Goal: Task Accomplishment & Management: Manage account settings

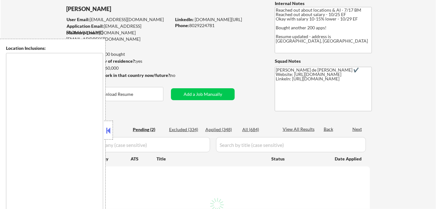
select select ""pending""
type textarea "Remote, US San Francisco, CA Oakland, CA Berkeley, CA Redwood City, CA Cupertin…"
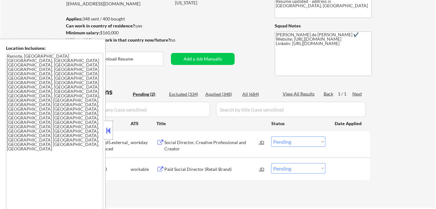
scroll to position [86, 0]
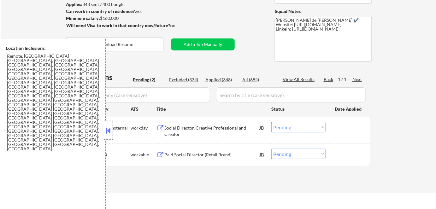
click at [109, 130] on button at bounding box center [108, 130] width 7 height 9
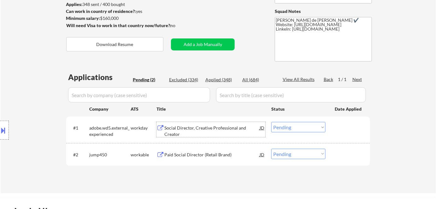
click at [190, 126] on div "Social Director, Creative Professional and Creator" at bounding box center [211, 131] width 95 height 12
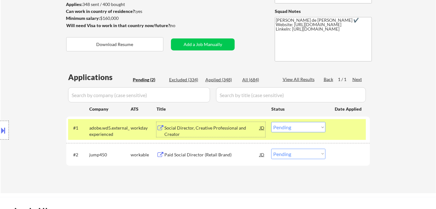
click at [294, 126] on select "Choose an option... Pending Applied Excluded (Questions) Excluded (Expired) Exc…" at bounding box center [298, 127] width 54 height 10
click at [271, 122] on select "Choose an option... Pending Applied Excluded (Questions) Excluded (Expired) Exc…" at bounding box center [298, 127] width 54 height 10
click at [204, 154] on div "Paid Social Director (Retail Brand)" at bounding box center [211, 155] width 95 height 6
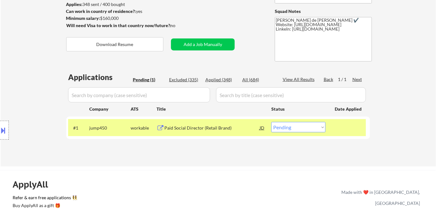
click at [295, 128] on select "Choose an option... Pending Applied Excluded (Questions) Excluded (Expired) Exc…" at bounding box center [298, 127] width 54 height 10
select select ""excluded__salary_""
click at [271, 122] on select "Choose an option... Pending Applied Excluded (Questions) Excluded (Expired) Exc…" at bounding box center [298, 127] width 54 height 10
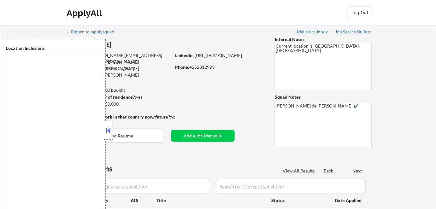
type textarea "Bend, OR Tumalo, OR Deschutes River Woods, OR Sunriver, OR Sisters, OR Redmond,…"
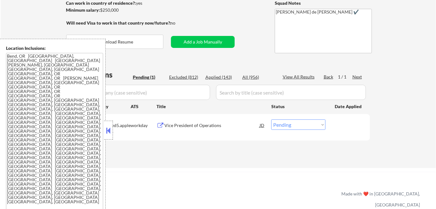
scroll to position [114, 0]
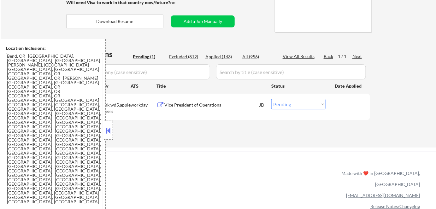
click at [111, 135] on button at bounding box center [108, 130] width 7 height 9
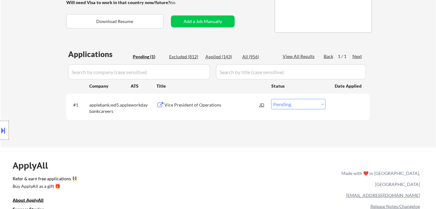
click at [187, 104] on div "Vice President of Operations" at bounding box center [211, 105] width 95 height 6
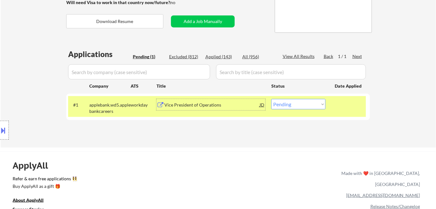
click at [195, 103] on div "Vice President of Operations" at bounding box center [211, 105] width 95 height 6
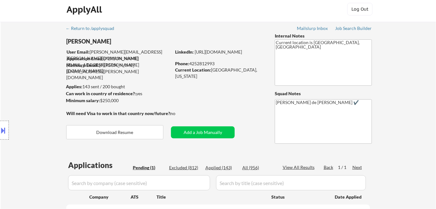
scroll to position [0, 0]
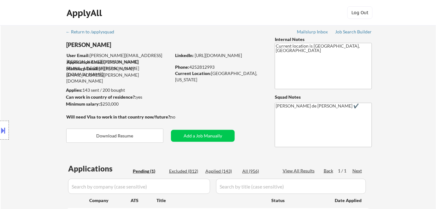
drag, startPoint x: 66, startPoint y: 44, endPoint x: 102, endPoint y: 46, distance: 36.0
click at [102, 46] on div "Location Inclusions: Bend, OR Tumalo, OR Deschutes River Woods, OR Sunriver, OR…" at bounding box center [56, 130] width 113 height 183
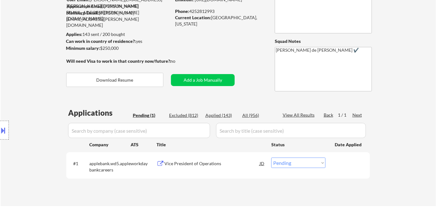
scroll to position [57, 0]
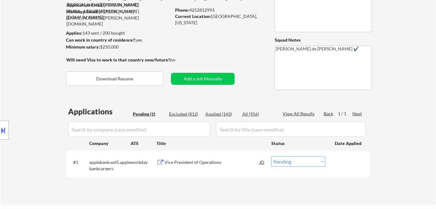
click at [196, 164] on div "Vice President of Operations" at bounding box center [211, 162] width 95 height 6
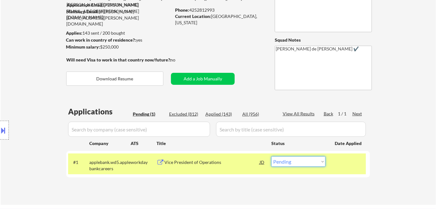
click at [294, 160] on select "Choose an option... Pending Applied Excluded (Questions) Excluded (Expired) Exc…" at bounding box center [298, 161] width 54 height 10
select select ""applied""
click at [271, 156] on select "Choose an option... Pending Applied Excluded (Questions) Excluded (Expired) Exc…" at bounding box center [298, 161] width 54 height 10
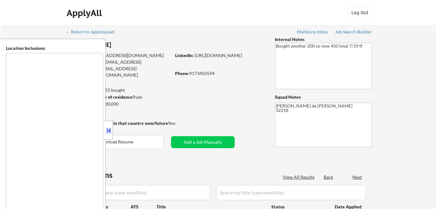
type textarea "remote"
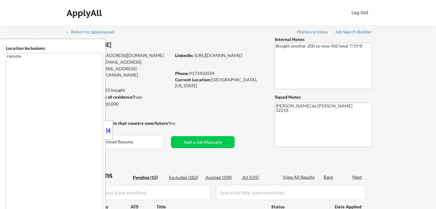
select select ""pending""
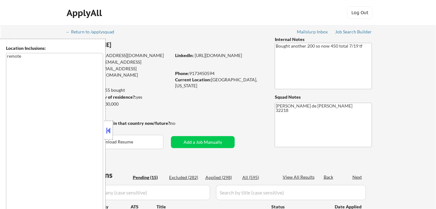
select select ""pending""
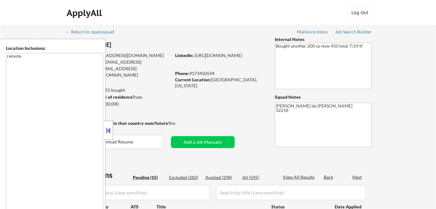
select select ""pending""
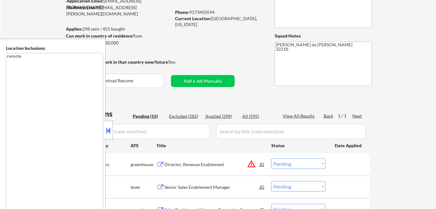
scroll to position [86, 0]
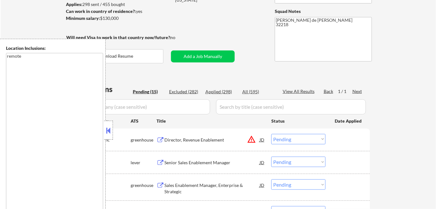
click at [105, 132] on button at bounding box center [108, 130] width 7 height 9
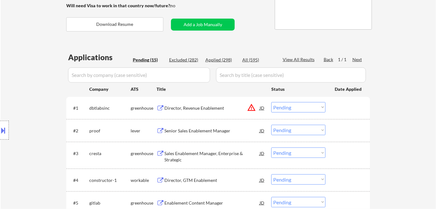
scroll to position [143, 0]
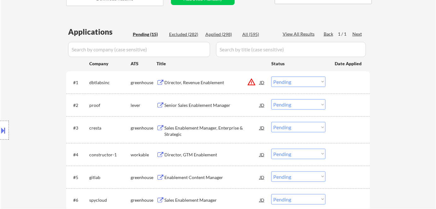
click at [186, 106] on div "Senior Sales Enablement Manager" at bounding box center [211, 105] width 95 height 6
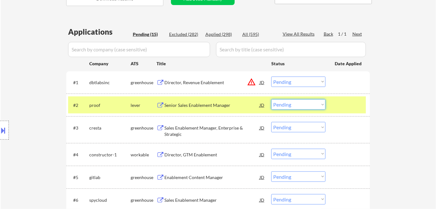
click at [292, 105] on select "Choose an option... Pending Applied Excluded (Questions) Excluded (Expired) Exc…" at bounding box center [298, 104] width 54 height 10
click at [271, 99] on select "Choose an option... Pending Applied Excluded (Questions) Excluded (Expired) Exc…" at bounding box center [298, 104] width 54 height 10
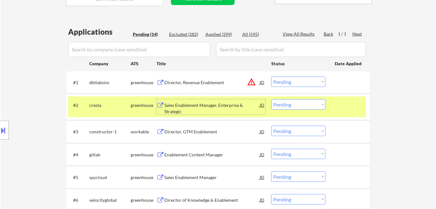
click at [181, 108] on div "Sales Enablement Manager, Enterprise & Strategic" at bounding box center [211, 108] width 95 height 12
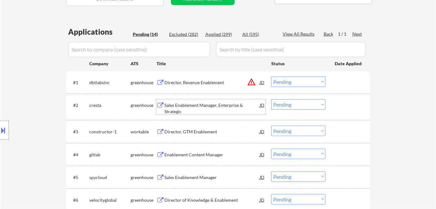
click at [293, 103] on select "Choose an option... Pending Applied Excluded (Questions) Excluded (Expired) Exc…" at bounding box center [298, 104] width 54 height 10
click at [271, 99] on select "Choose an option... Pending Applied Excluded (Questions) Excluded (Expired) Exc…" at bounding box center [298, 104] width 54 height 10
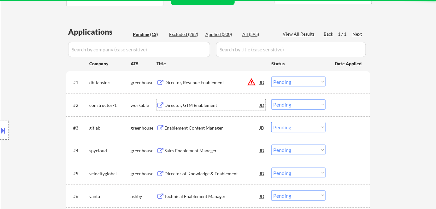
click at [193, 102] on div "Director, GTM Enablement" at bounding box center [211, 105] width 95 height 6
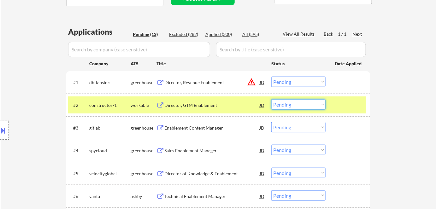
drag, startPoint x: 284, startPoint y: 103, endPoint x: 285, endPoint y: 107, distance: 3.8
click at [284, 103] on select "Choose an option... Pending Applied Excluded (Questions) Excluded (Expired) Exc…" at bounding box center [298, 104] width 54 height 10
click at [271, 99] on select "Choose an option... Pending Applied Excluded (Questions) Excluded (Expired) Exc…" at bounding box center [298, 104] width 54 height 10
select select ""pending""
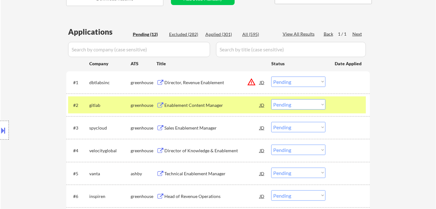
click at [196, 104] on div "Enablement Content Manager" at bounding box center [211, 105] width 95 height 6
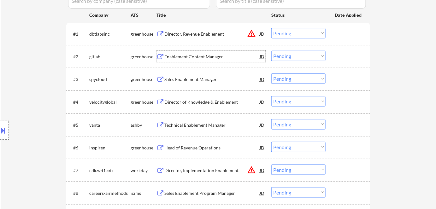
scroll to position [229, 0]
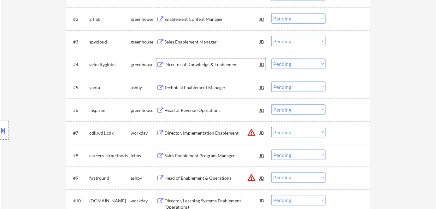
click at [206, 66] on div "Director of Knowledge & Enablement" at bounding box center [211, 64] width 95 height 6
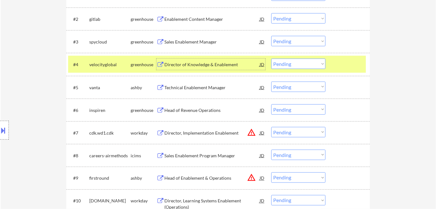
drag, startPoint x: 287, startPoint y: 65, endPoint x: 286, endPoint y: 68, distance: 3.2
click at [287, 65] on select "Choose an option... Pending Applied Excluded (Questions) Excluded (Expired) Exc…" at bounding box center [298, 64] width 54 height 10
click at [271, 59] on select "Choose an option... Pending Applied Excluded (Questions) Excluded (Expired) Exc…" at bounding box center [298, 64] width 54 height 10
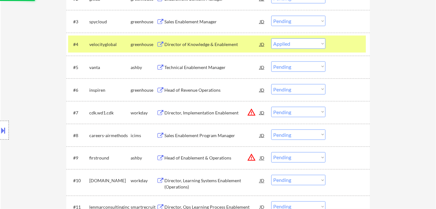
scroll to position [258, 0]
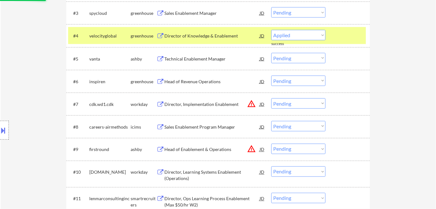
select select ""pending""
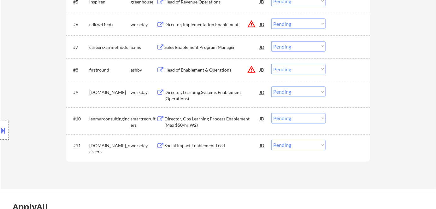
scroll to position [315, 0]
click at [208, 71] on div "Head of Enablement & Operations" at bounding box center [211, 70] width 95 height 6
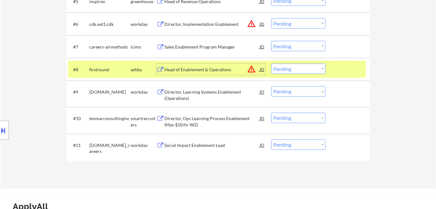
click at [322, 72] on select "Choose an option... Pending Applied Excluded (Questions) Excluded (Expired) Exc…" at bounding box center [298, 69] width 54 height 10
click at [271, 64] on select "Choose an option... Pending Applied Excluded (Questions) Excluded (Expired) Exc…" at bounding box center [298, 69] width 54 height 10
click at [250, 24] on button "warning_amber" at bounding box center [251, 23] width 9 height 9
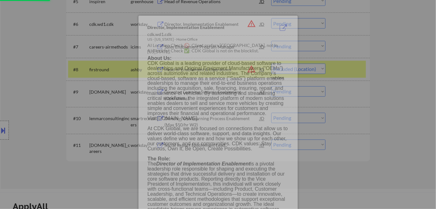
select select ""pending""
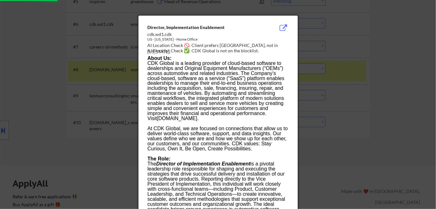
click at [362, 63] on div at bounding box center [218, 104] width 436 height 209
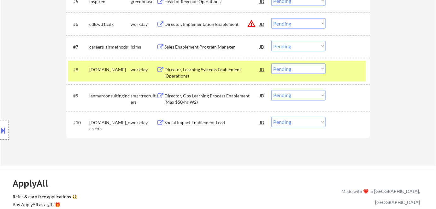
click at [306, 24] on select "Choose an option... Pending Applied Excluded (Questions) Excluded (Expired) Exc…" at bounding box center [298, 23] width 54 height 10
click at [271, 18] on select "Choose an option... Pending Applied Excluded (Questions) Excluded (Expired) Exc…" at bounding box center [298, 23] width 54 height 10
select select ""pending""
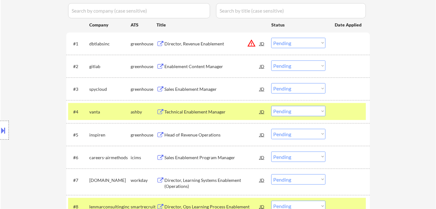
scroll to position [172, 0]
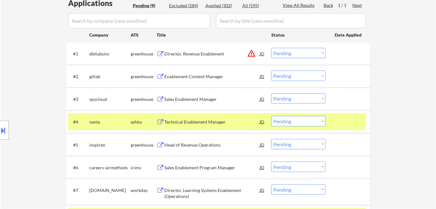
click at [253, 55] on button "warning_amber" at bounding box center [251, 53] width 9 height 9
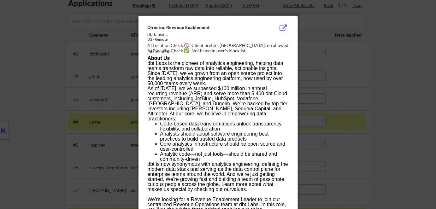
click at [365, 83] on div at bounding box center [218, 104] width 436 height 209
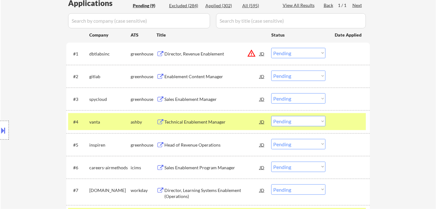
click at [182, 54] on div "Director, Revenue Enablement" at bounding box center [211, 54] width 95 height 6
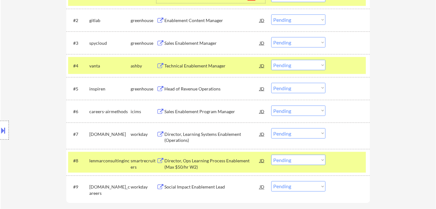
scroll to position [229, 0]
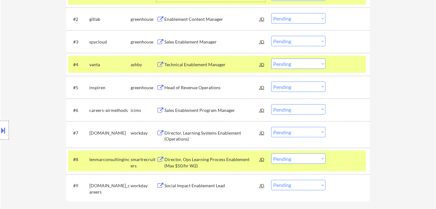
click at [183, 138] on div "Director, Learning Systems Enablement (Operations)" at bounding box center [211, 136] width 95 height 12
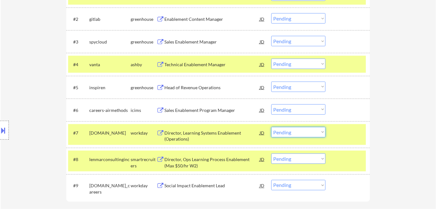
click at [306, 133] on select "Choose an option... Pending Applied Excluded (Questions) Excluded (Expired) Exc…" at bounding box center [298, 132] width 54 height 10
click at [271, 127] on select "Choose an option... Pending Applied Excluded (Questions) Excluded (Expired) Exc…" at bounding box center [298, 132] width 54 height 10
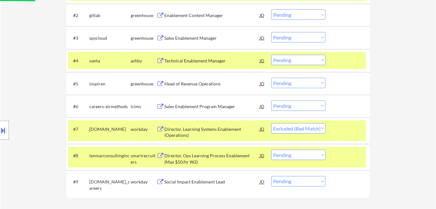
scroll to position [258, 0]
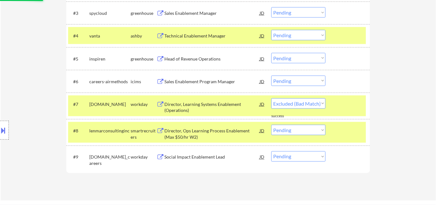
click at [184, 133] on div "Director, Ops Learning Process Enablement (Max $50/hr W2)" at bounding box center [211, 134] width 95 height 12
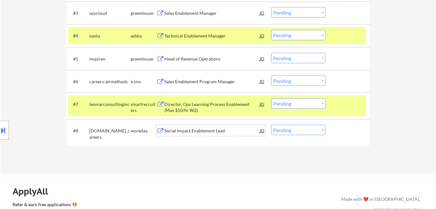
click at [291, 106] on select "Choose an option... Pending Applied Excluded (Questions) Excluded (Expired) Exc…" at bounding box center [298, 103] width 54 height 10
click at [271, 98] on select "Choose an option... Pending Applied Excluded (Questions) Excluded (Expired) Exc…" at bounding box center [298, 103] width 54 height 10
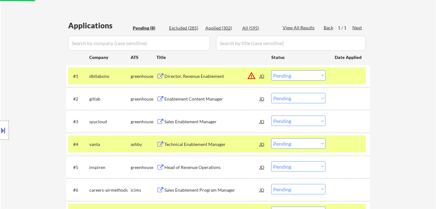
scroll to position [114, 0]
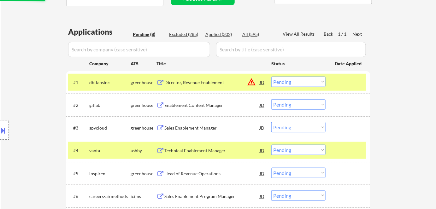
select select ""pending""
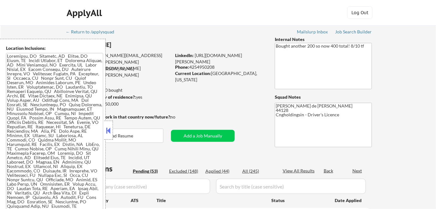
select select ""pending""
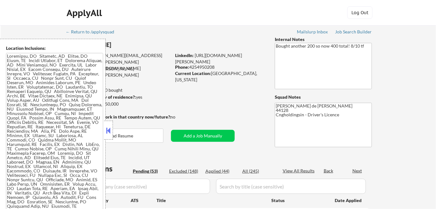
select select ""pending""
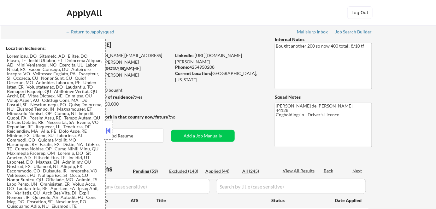
select select ""pending""
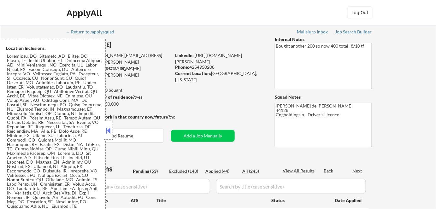
select select ""pending""
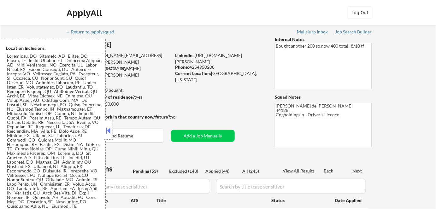
select select ""pending""
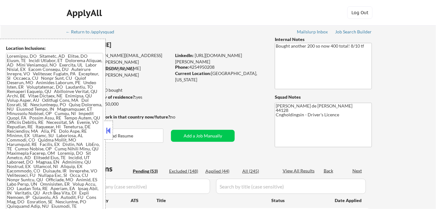
select select ""pending""
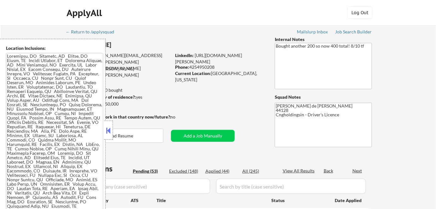
select select ""pending""
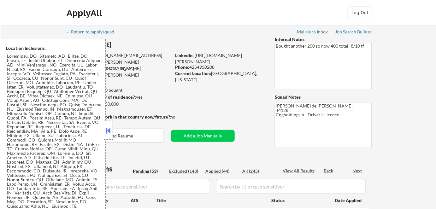
select select ""pending""
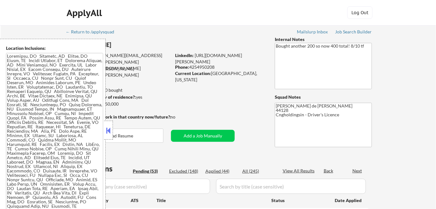
select select ""pending""
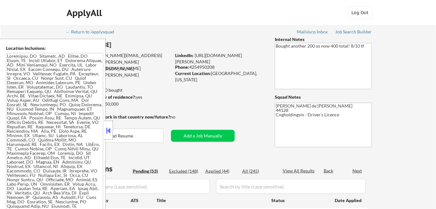
select select ""pending""
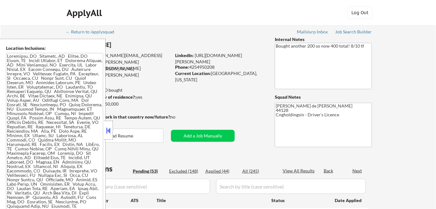
select select ""pending""
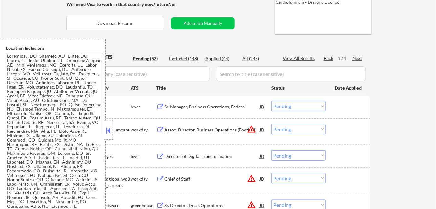
scroll to position [114, 0]
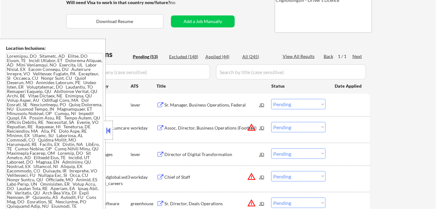
click at [105, 133] on button at bounding box center [108, 130] width 7 height 9
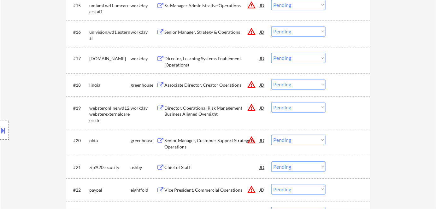
scroll to position [573, 0]
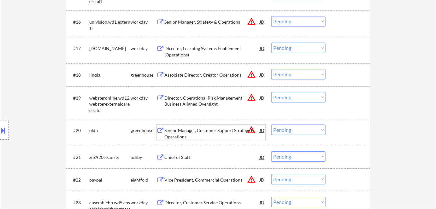
click at [172, 134] on div "Senior Manager, Customer Support Strategy & Operations" at bounding box center [211, 133] width 95 height 12
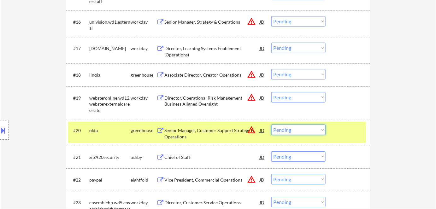
click at [296, 131] on select "Choose an option... Pending Applied Excluded (Questions) Excluded (Expired) Exc…" at bounding box center [298, 130] width 54 height 10
click at [271, 125] on select "Choose an option... Pending Applied Excluded (Questions) Excluded (Expired) Exc…" at bounding box center [298, 130] width 54 height 10
select select ""pending""
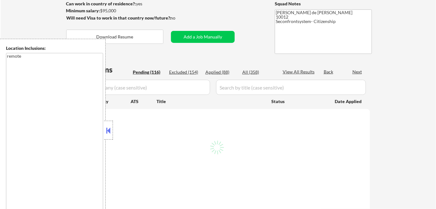
scroll to position [86, 0]
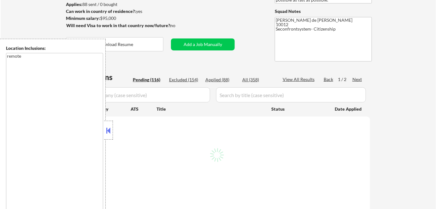
select select ""pending""
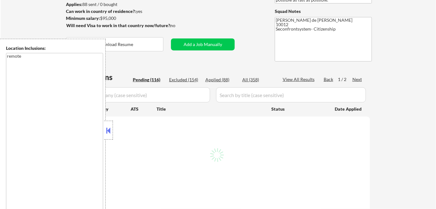
select select ""pending""
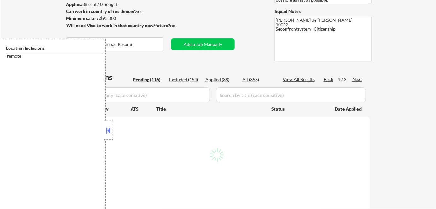
select select ""pending""
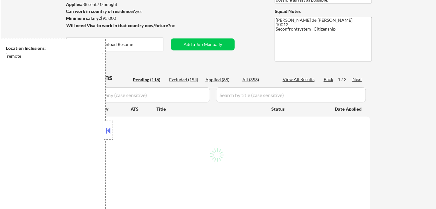
select select ""pending""
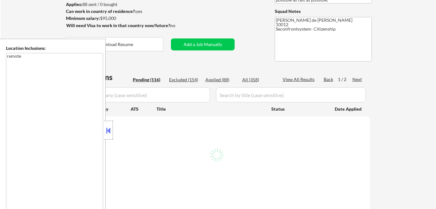
select select ""pending""
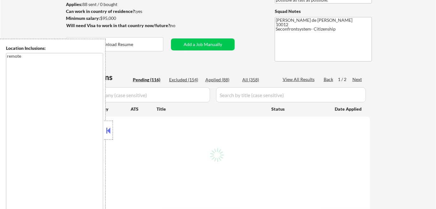
select select ""pending""
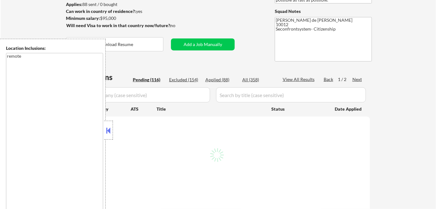
select select ""pending""
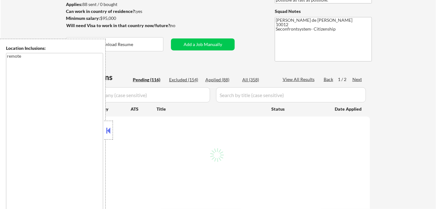
select select ""pending""
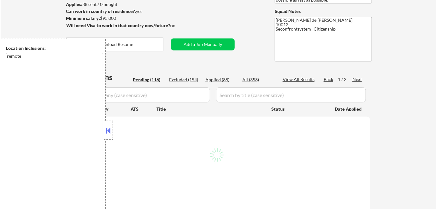
select select ""pending""
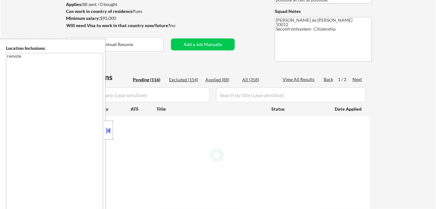
select select ""pending""
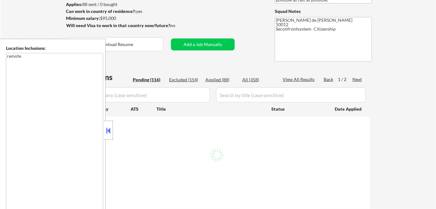
select select ""pending""
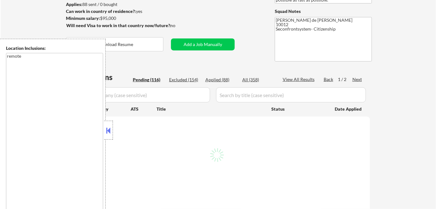
select select ""pending""
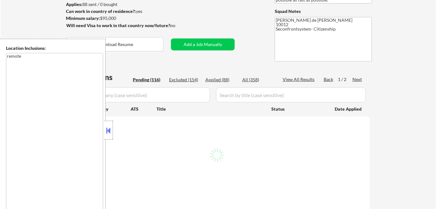
select select ""pending""
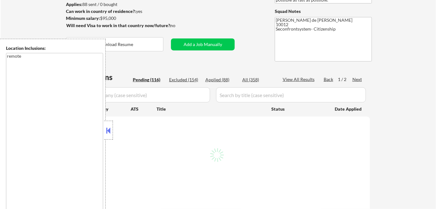
select select ""pending""
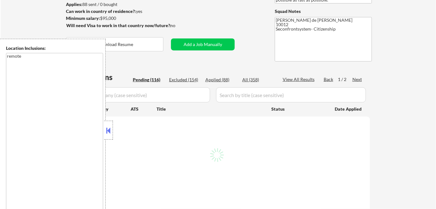
select select ""pending""
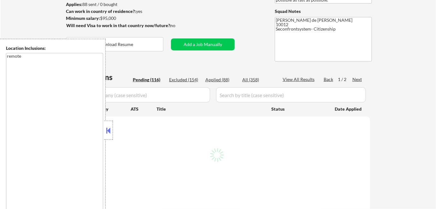
select select ""pending""
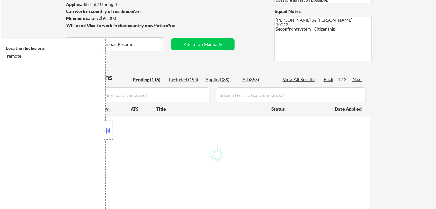
select select ""pending""
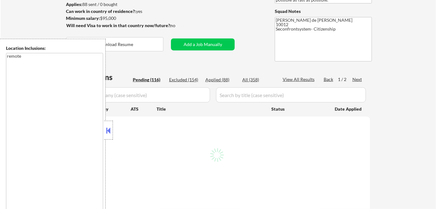
select select ""pending""
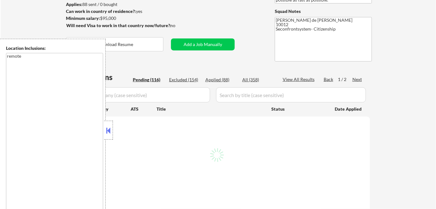
select select ""pending""
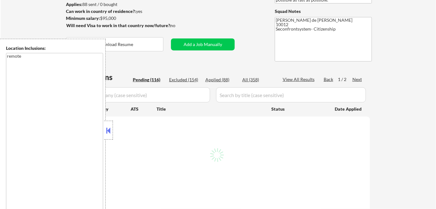
select select ""pending""
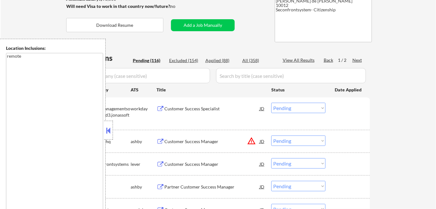
scroll to position [114, 0]
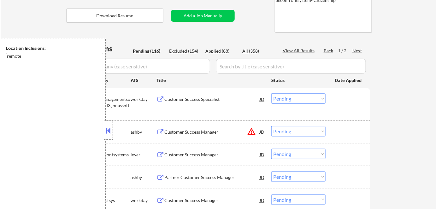
click at [107, 136] on div at bounding box center [108, 130] width 9 height 19
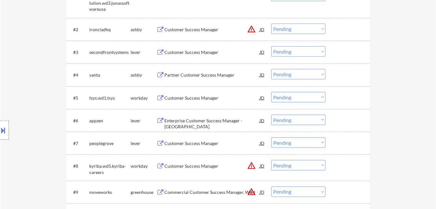
scroll to position [229, 0]
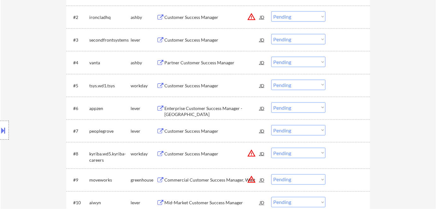
click at [207, 133] on div "Customer Success Manager" at bounding box center [211, 131] width 95 height 6
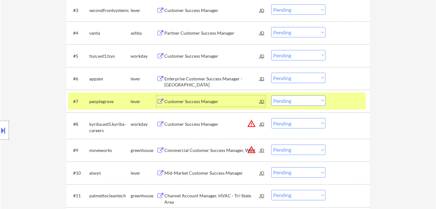
scroll to position [258, 0]
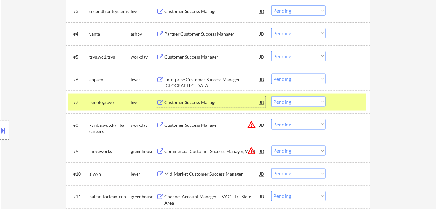
click at [186, 57] on div "Customer Success Manager" at bounding box center [211, 57] width 95 height 6
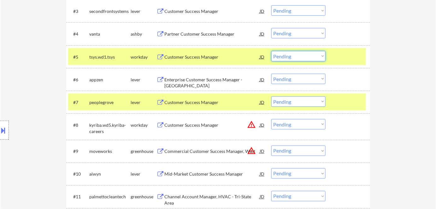
click at [312, 59] on select "Choose an option... Pending Applied Excluded (Questions) Excluded (Expired) Exc…" at bounding box center [298, 56] width 54 height 10
click at [271, 51] on select "Choose an option... Pending Applied Excluded (Questions) Excluded (Expired) Exc…" at bounding box center [298, 56] width 54 height 10
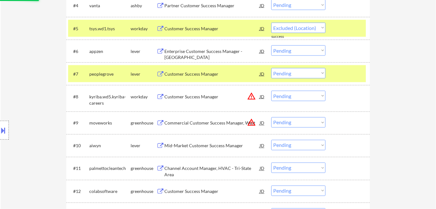
select select ""pending""
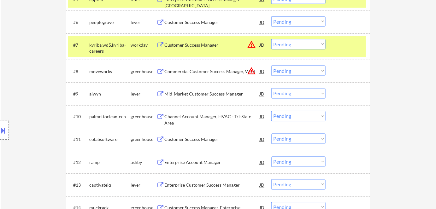
scroll to position [344, 0]
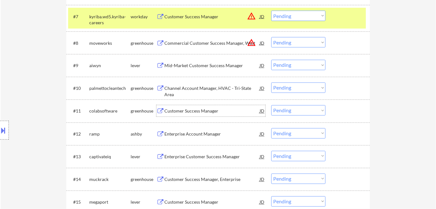
click at [200, 110] on div "Customer Success Manager" at bounding box center [211, 111] width 95 height 6
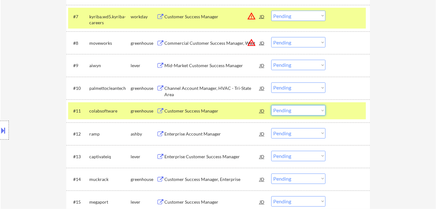
click at [280, 110] on select "Choose an option... Pending Applied Excluded (Questions) Excluded (Expired) Exc…" at bounding box center [298, 110] width 54 height 10
click at [271, 105] on select "Choose an option... Pending Applied Excluded (Questions) Excluded (Expired) Exc…" at bounding box center [298, 110] width 54 height 10
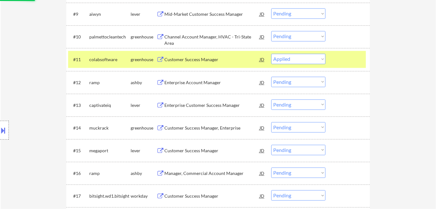
scroll to position [401, 0]
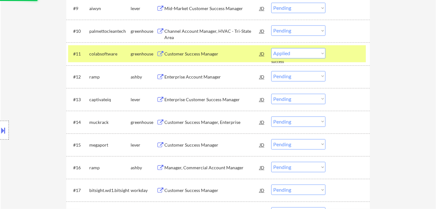
select select ""pending""
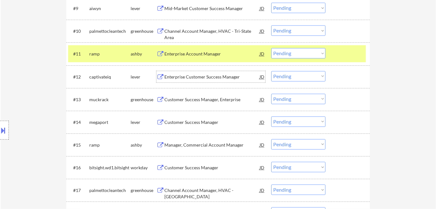
click at [205, 78] on div "Enterprise Customer Success Manager" at bounding box center [211, 77] width 95 height 6
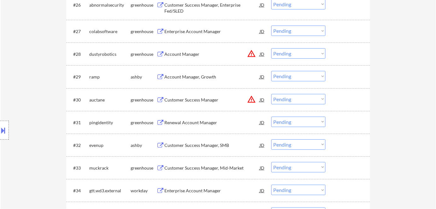
scroll to position [831, 0]
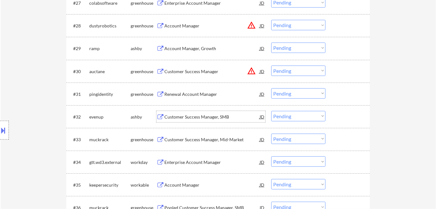
click at [217, 115] on div "Customer Success Manager, SMB" at bounding box center [211, 117] width 95 height 6
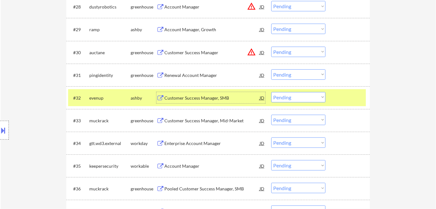
scroll to position [860, 0]
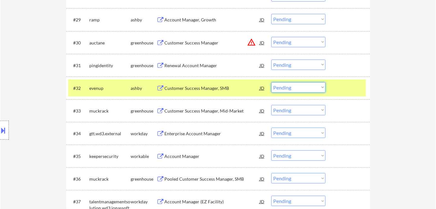
drag, startPoint x: 301, startPoint y: 86, endPoint x: 299, endPoint y: 89, distance: 3.8
click at [301, 86] on select "Choose an option... Pending Applied Excluded (Questions) Excluded (Expired) Exc…" at bounding box center [298, 87] width 54 height 10
click at [271, 82] on select "Choose an option... Pending Applied Excluded (Questions) Excluded (Expired) Exc…" at bounding box center [298, 87] width 54 height 10
select select ""pending""
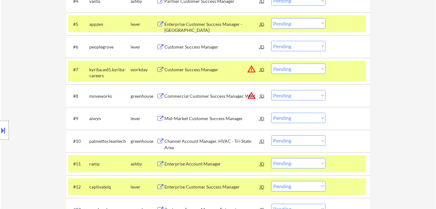
scroll to position [143, 0]
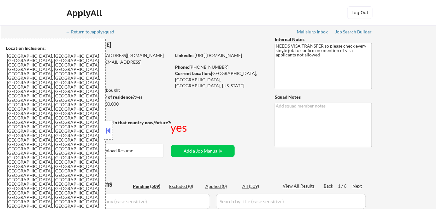
scroll to position [2, 0]
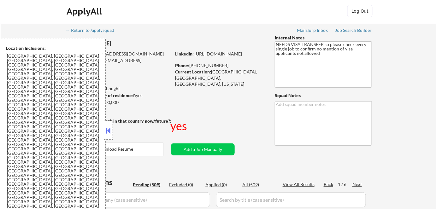
select select ""pending""
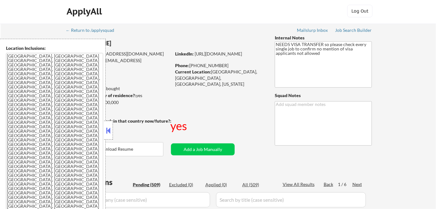
select select ""pending""
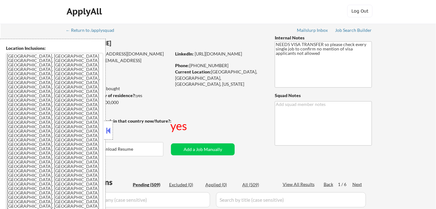
select select ""pending""
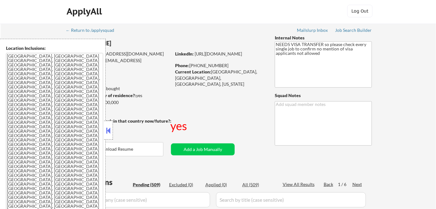
select select ""pending""
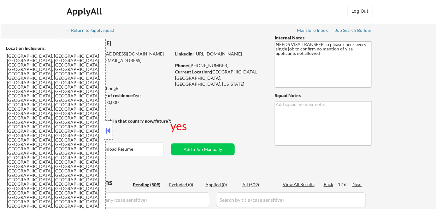
select select ""pending""
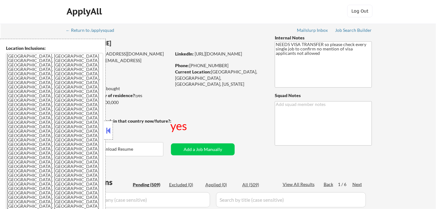
select select ""pending""
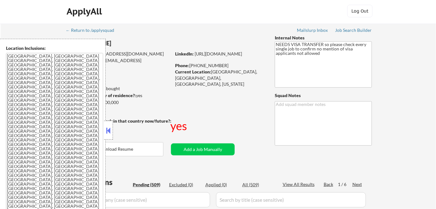
select select ""pending""
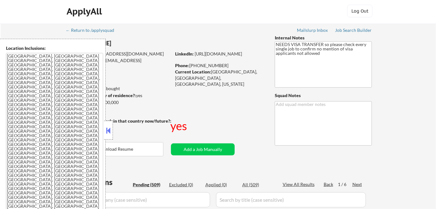
select select ""pending""
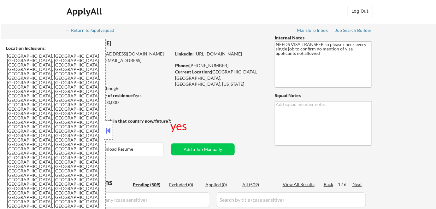
select select ""pending""
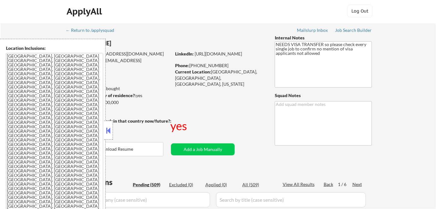
select select ""pending""
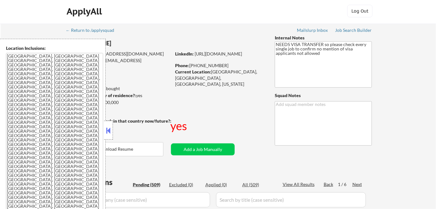
select select ""pending""
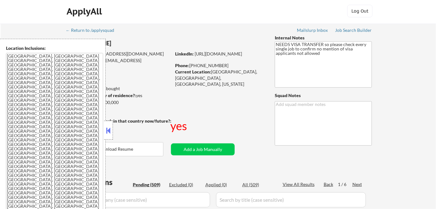
select select ""pending""
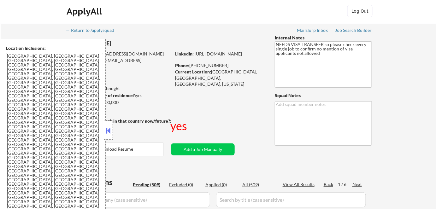
select select ""pending""
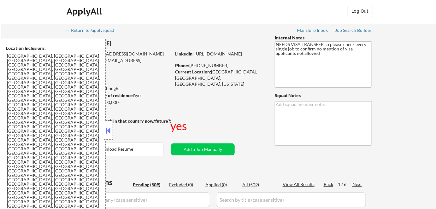
select select ""pending""
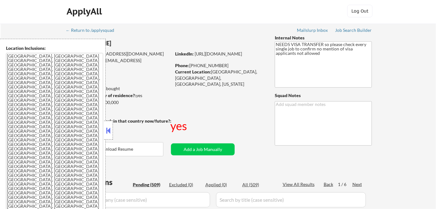
select select ""pending""
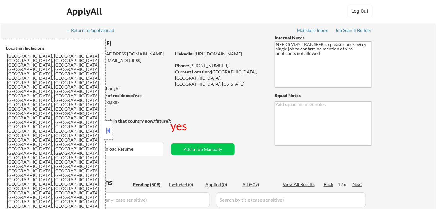
select select ""pending""
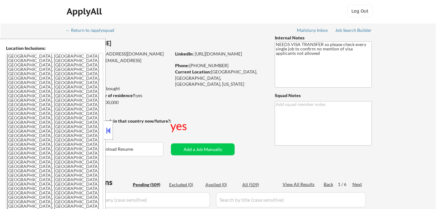
select select ""pending""
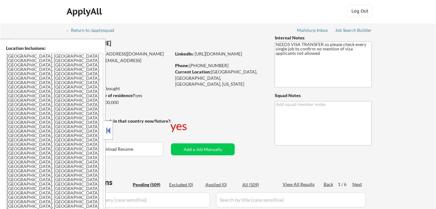
select select ""pending""
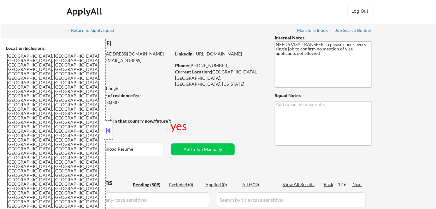
select select ""pending""
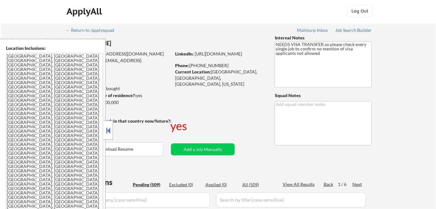
select select ""pending""
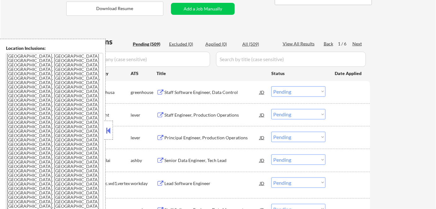
scroll to position [143, 0]
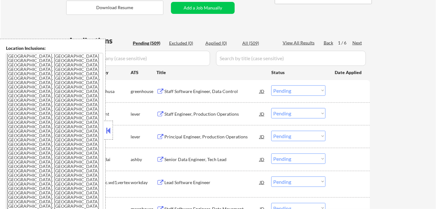
click at [111, 130] on button at bounding box center [108, 130] width 7 height 9
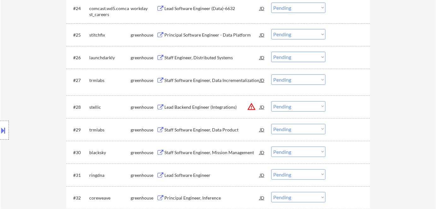
scroll to position [716, 0]
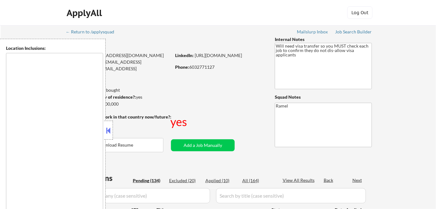
type textarea "[GEOGRAPHIC_DATA], [GEOGRAPHIC_DATA] [GEOGRAPHIC_DATA], [GEOGRAPHIC_DATA] [GEOG…"
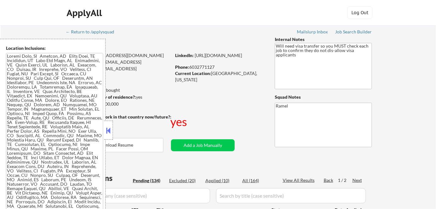
select select ""pending""
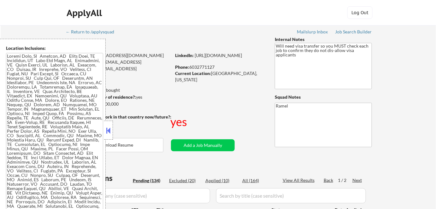
select select ""pending""
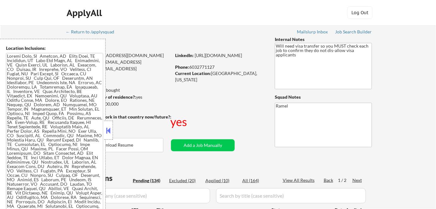
select select ""pending""
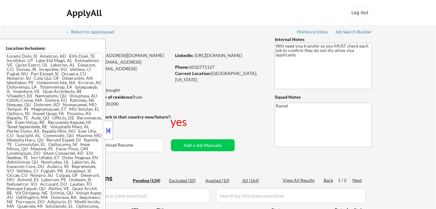
select select ""pending""
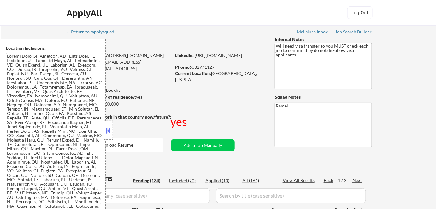
select select ""pending""
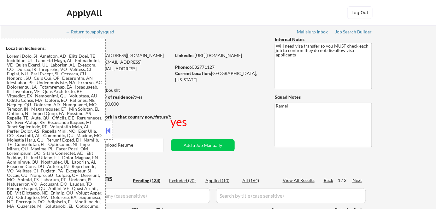
select select ""pending""
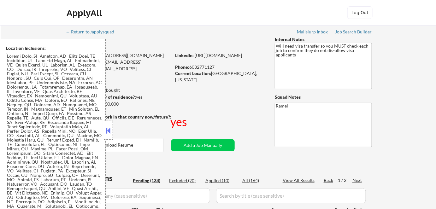
select select ""pending""
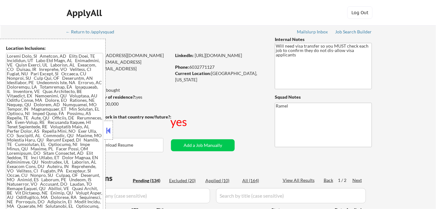
select select ""pending""
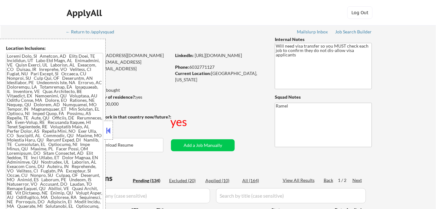
select select ""pending""
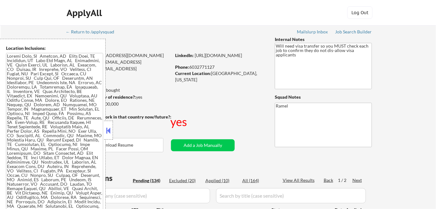
select select ""pending""
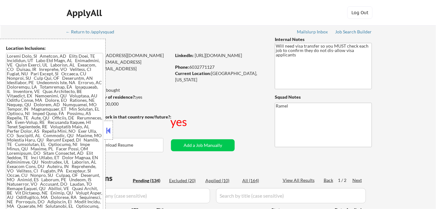
select select ""pending""
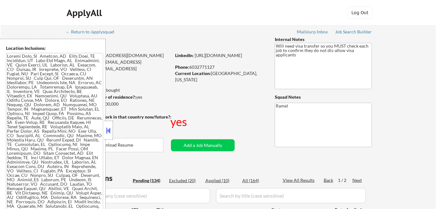
select select ""pending""
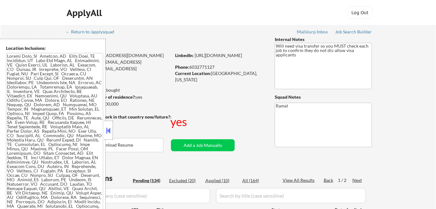
select select ""pending""
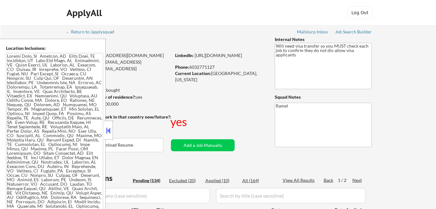
select select ""pending""
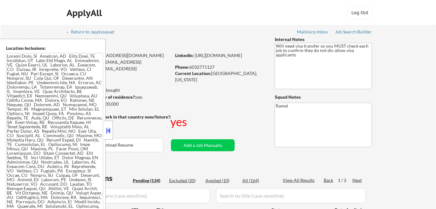
select select ""pending""
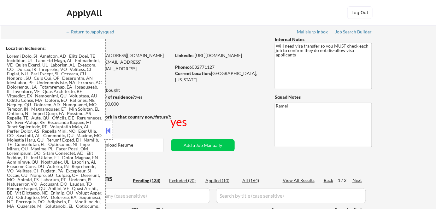
select select ""pending""
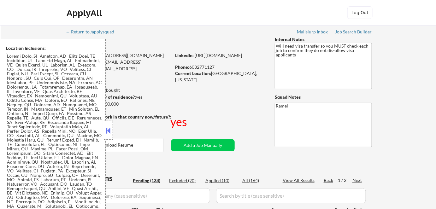
select select ""pending""
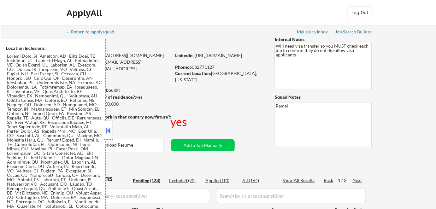
select select ""pending""
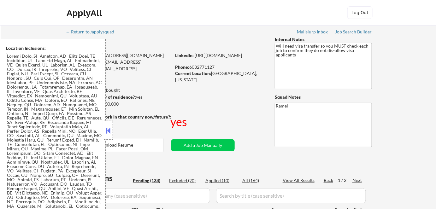
select select ""pending""
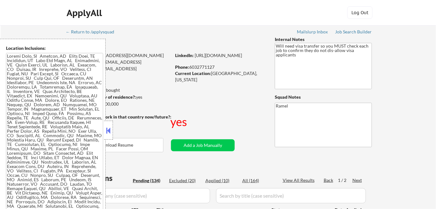
select select ""pending""
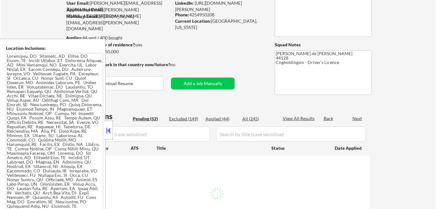
scroll to position [57, 0]
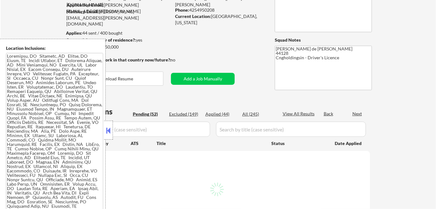
select select ""pending""
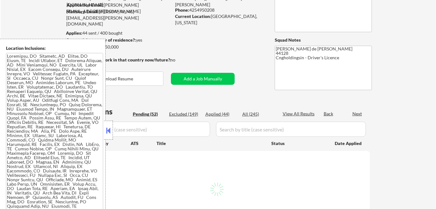
select select ""pending""
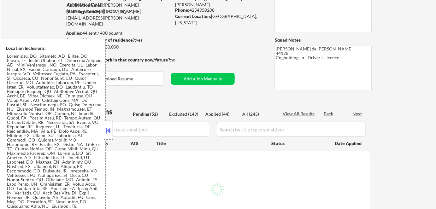
select select ""pending""
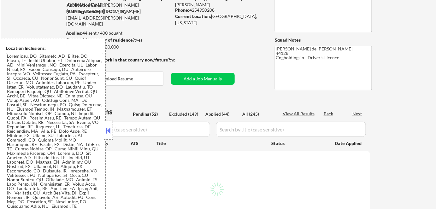
select select ""pending""
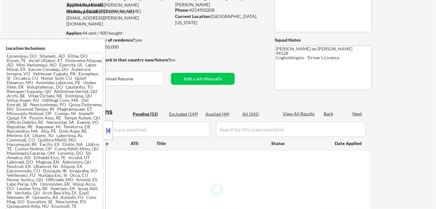
select select ""pending""
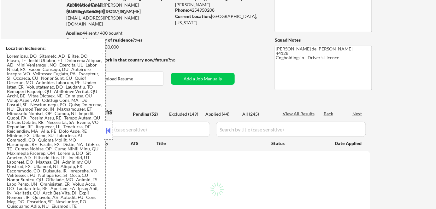
select select ""pending""
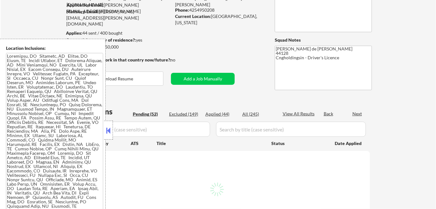
select select ""pending""
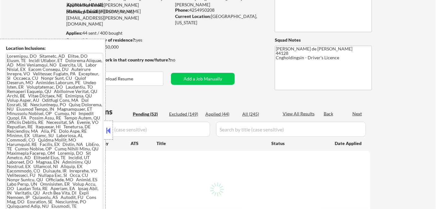
select select ""pending""
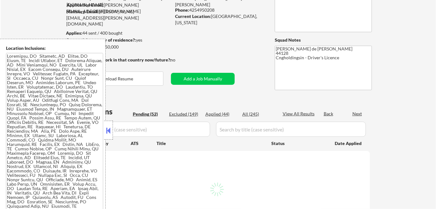
select select ""pending""
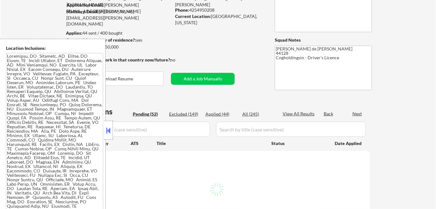
select select ""pending""
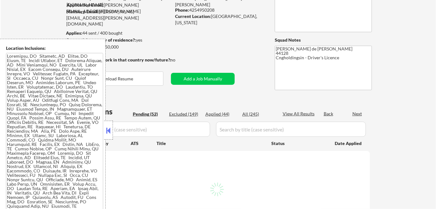
select select ""pending""
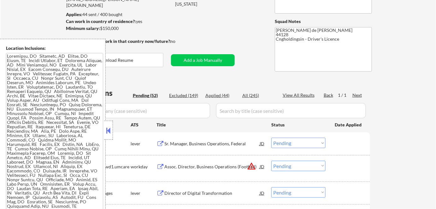
scroll to position [86, 0]
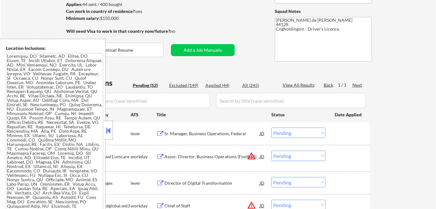
drag, startPoint x: 107, startPoint y: 132, endPoint x: 146, endPoint y: 15, distance: 123.6
click at [106, 132] on button at bounding box center [108, 130] width 7 height 9
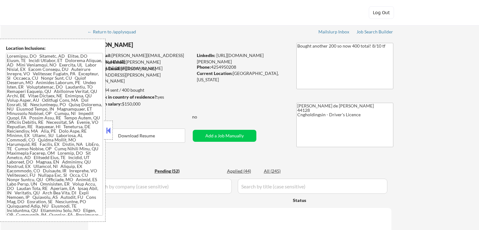
select select ""pending""
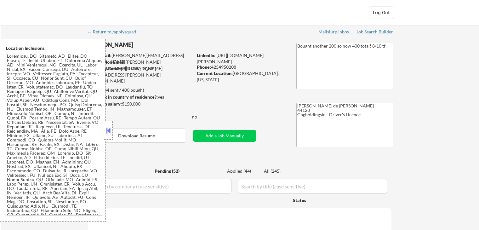
select select ""pending""
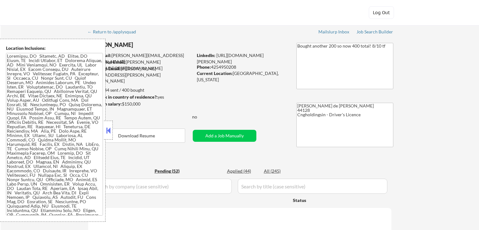
select select ""pending""
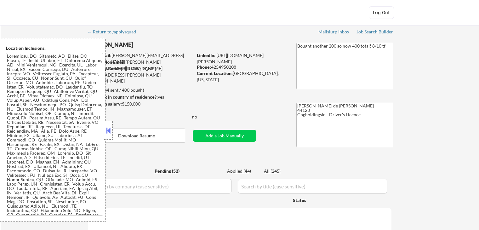
select select ""pending""
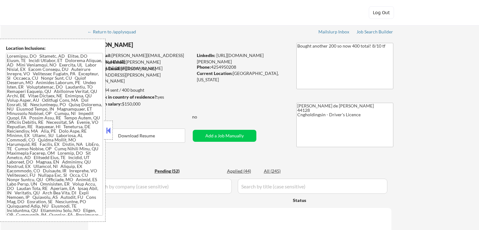
select select ""pending""
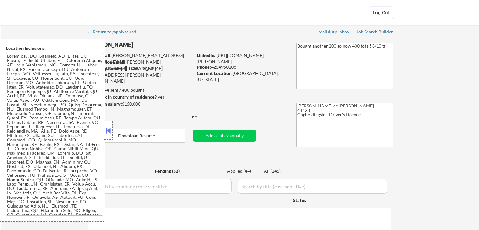
select select ""pending""
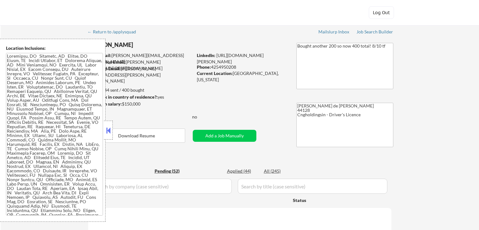
select select ""pending""
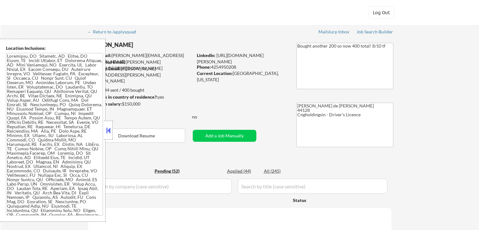
select select ""pending""
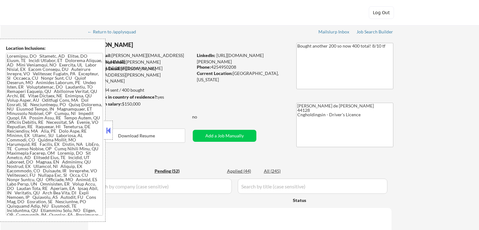
select select ""pending""
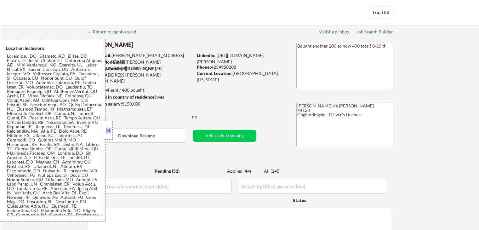
select select ""pending""
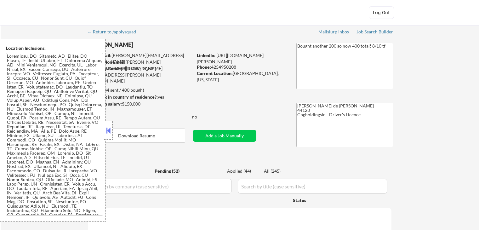
select select ""pending""
